Goal: Check status: Check status

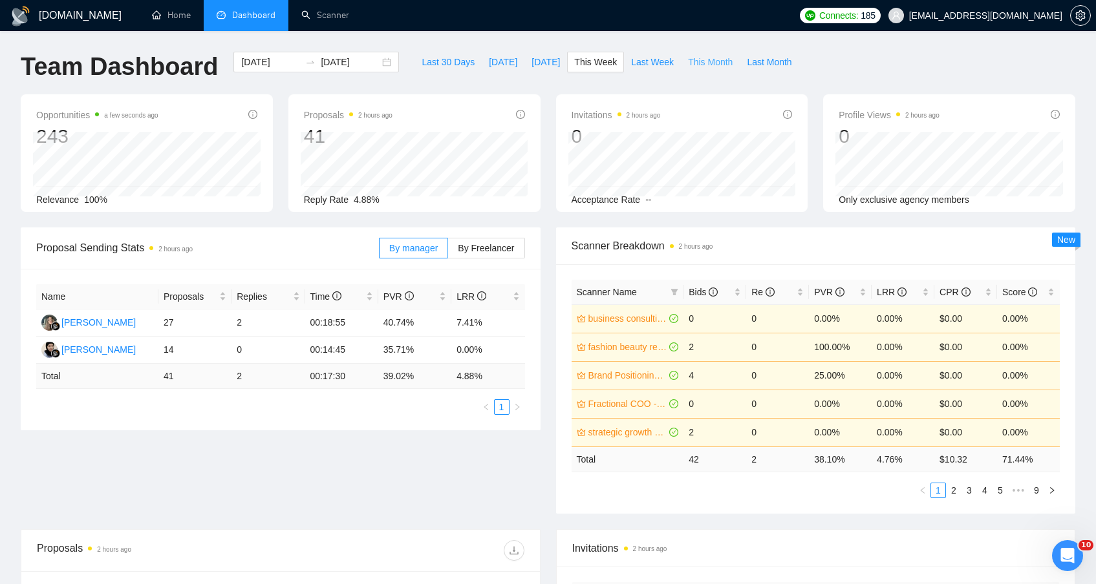
click at [702, 63] on span "This Month" at bounding box center [710, 62] width 45 height 14
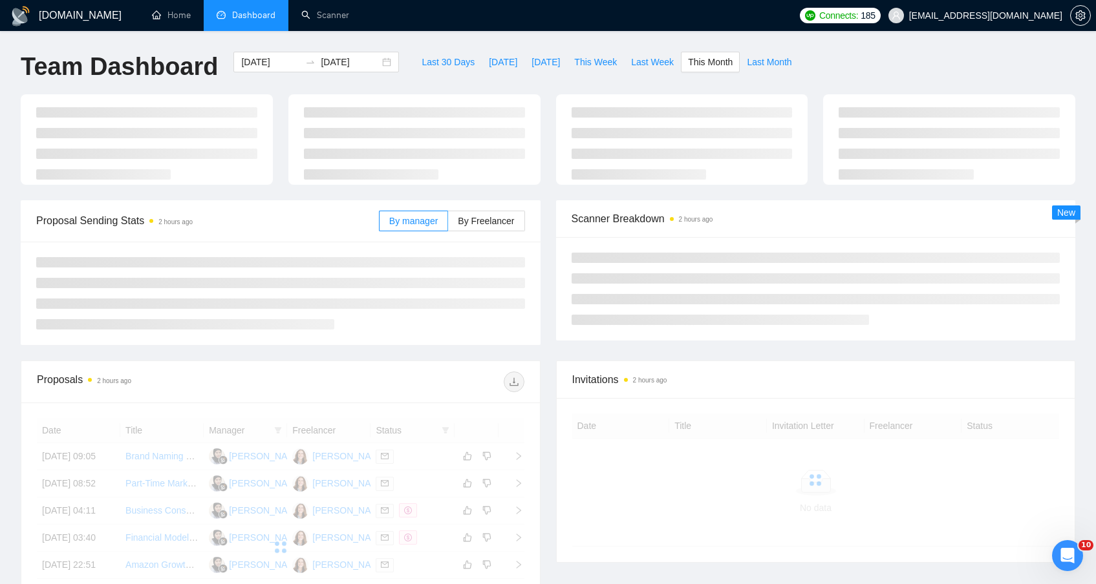
type input "[DATE]"
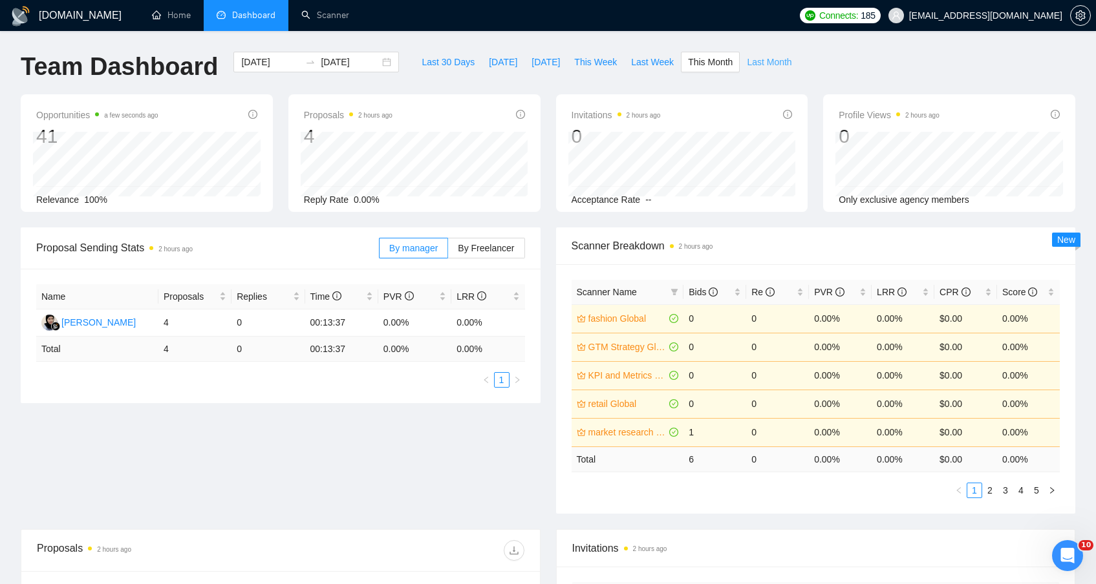
click at [766, 61] on span "Last Month" at bounding box center [769, 62] width 45 height 14
type input "[DATE]"
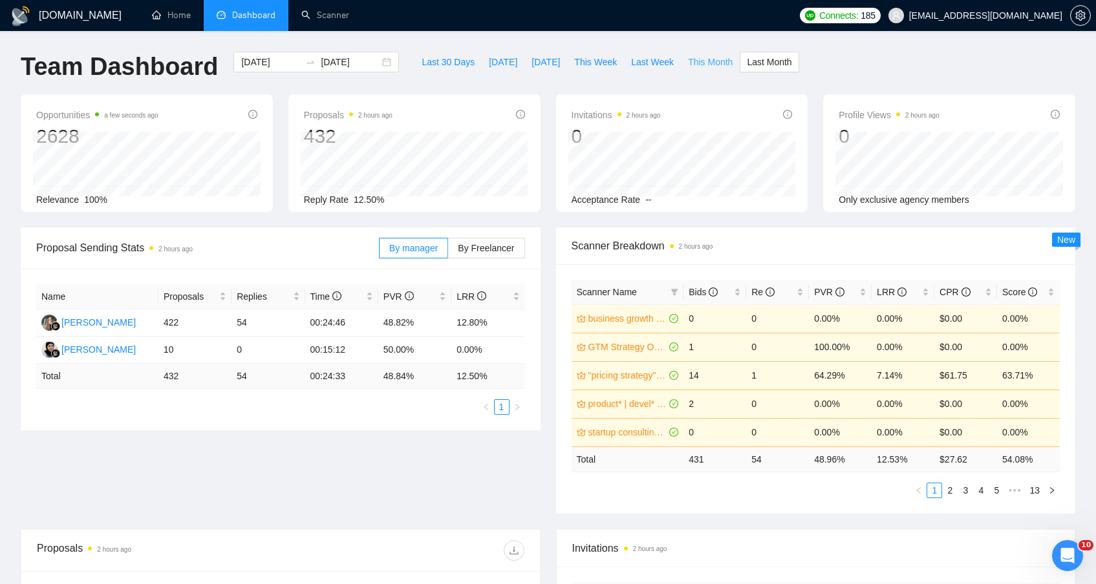
click at [725, 63] on span "This Month" at bounding box center [710, 62] width 45 height 14
type input "[DATE]"
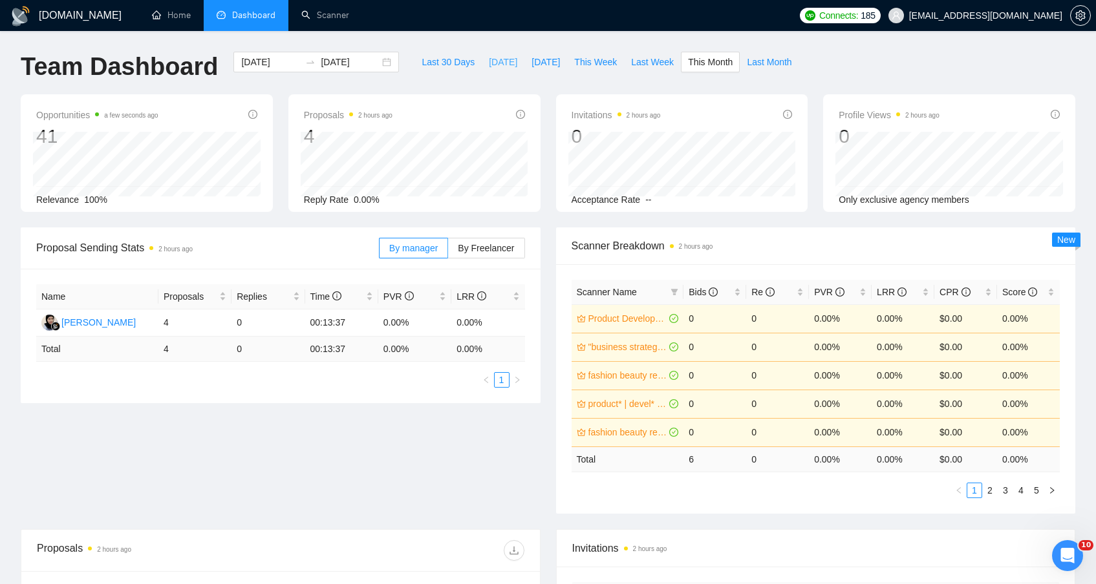
click at [495, 60] on span "[DATE]" at bounding box center [503, 62] width 28 height 14
type input "[DATE]"
click at [571, 69] on button "This Week" at bounding box center [595, 62] width 57 height 21
type input "[DATE]"
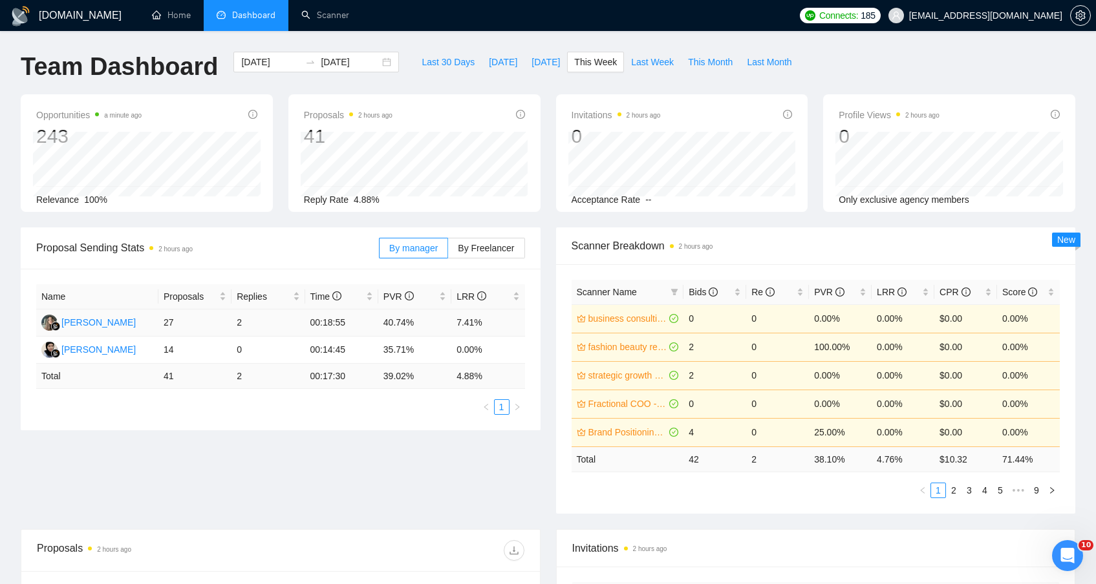
click at [106, 323] on div "[PERSON_NAME]" at bounding box center [98, 323] width 74 height 14
